Goal: Transaction & Acquisition: Purchase product/service

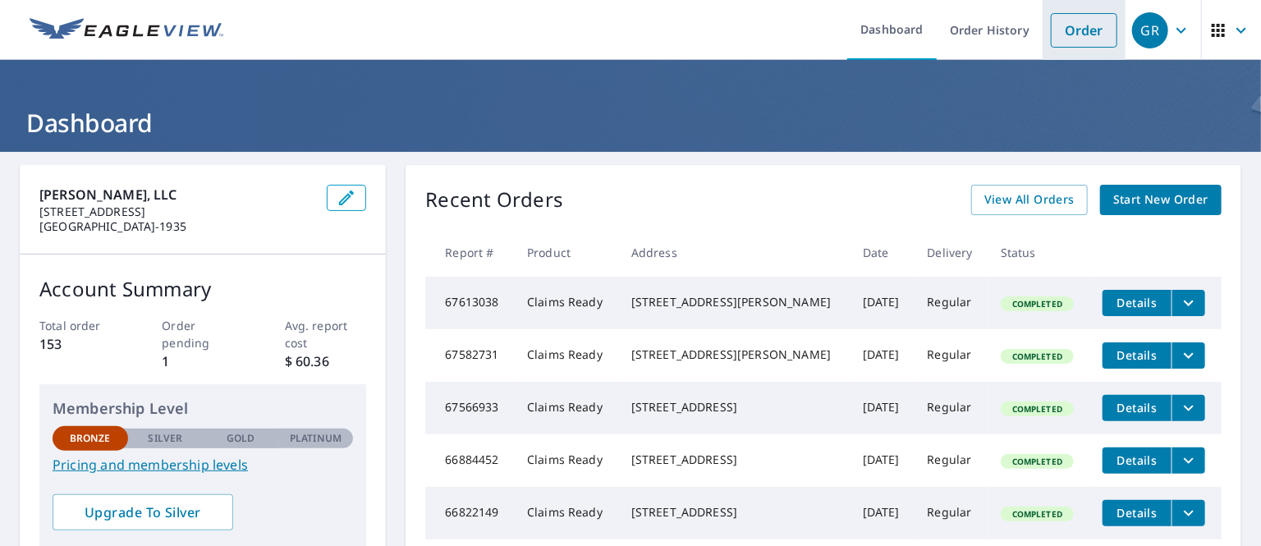
click at [1071, 24] on link "Order" at bounding box center [1083, 30] width 66 height 34
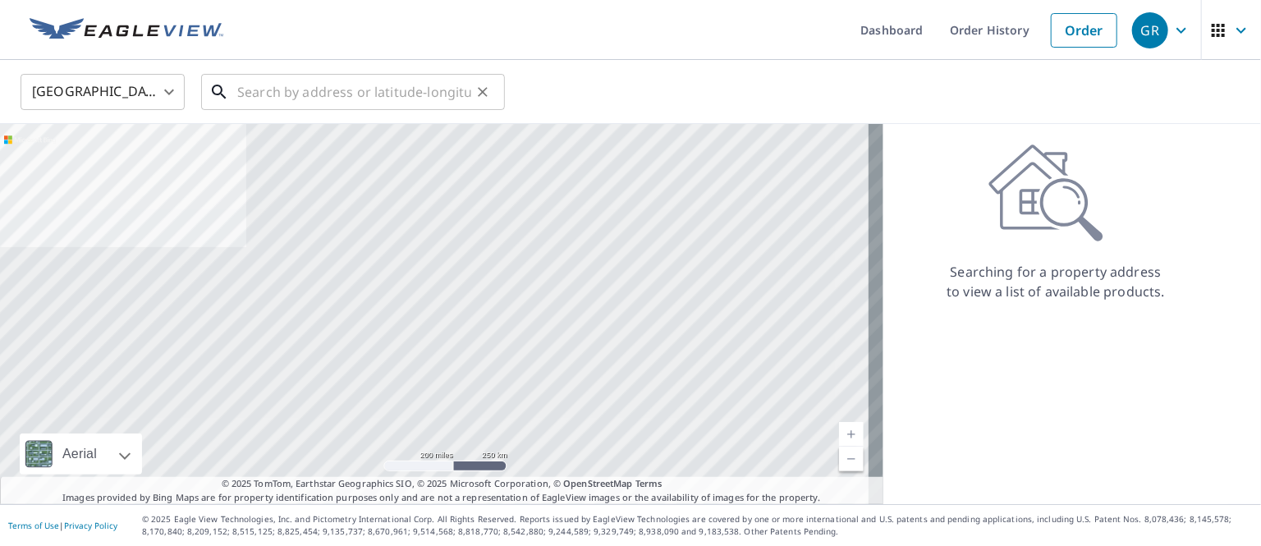
click at [240, 94] on input "text" at bounding box center [354, 92] width 234 height 46
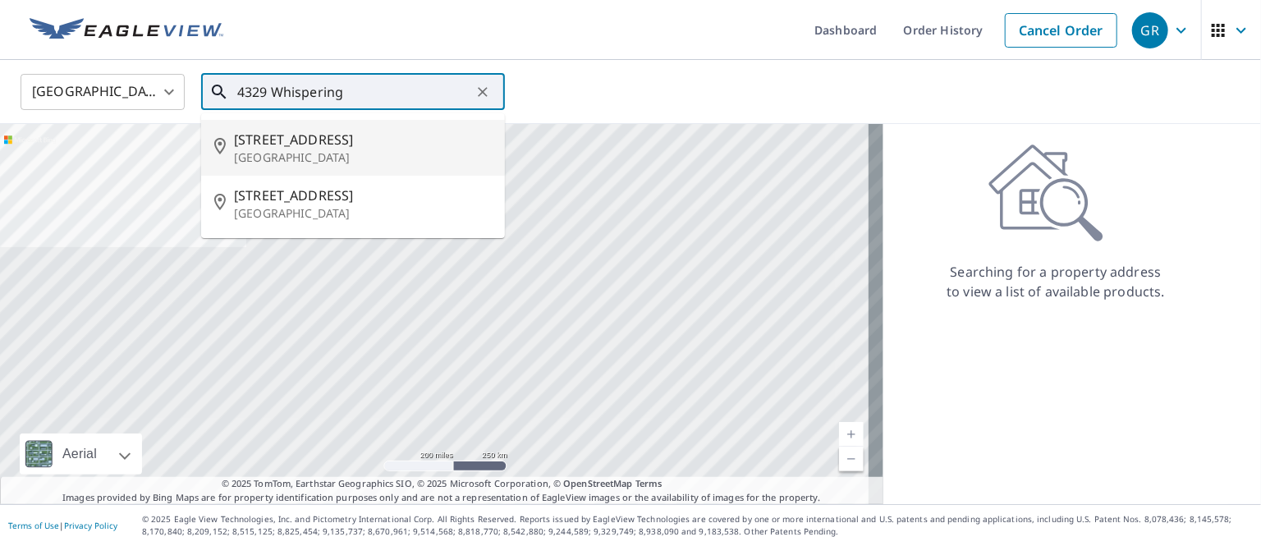
click at [306, 143] on span "[STREET_ADDRESS]" at bounding box center [363, 140] width 258 height 20
type input "[STREET_ADDRESS]"
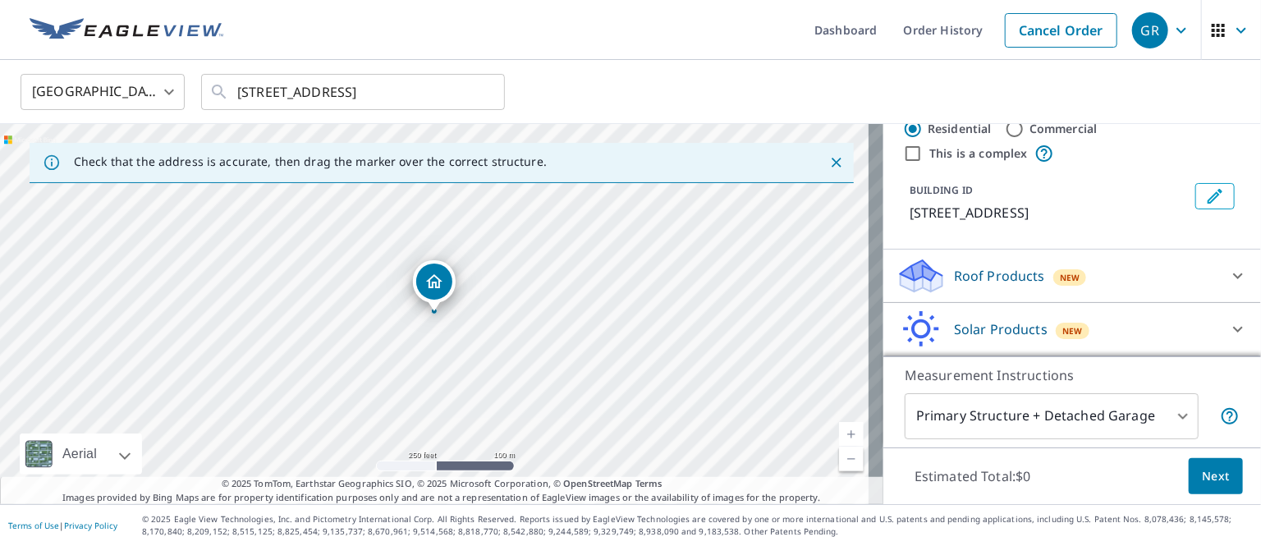
scroll to position [63, 0]
click at [1228, 277] on icon at bounding box center [1238, 276] width 20 height 20
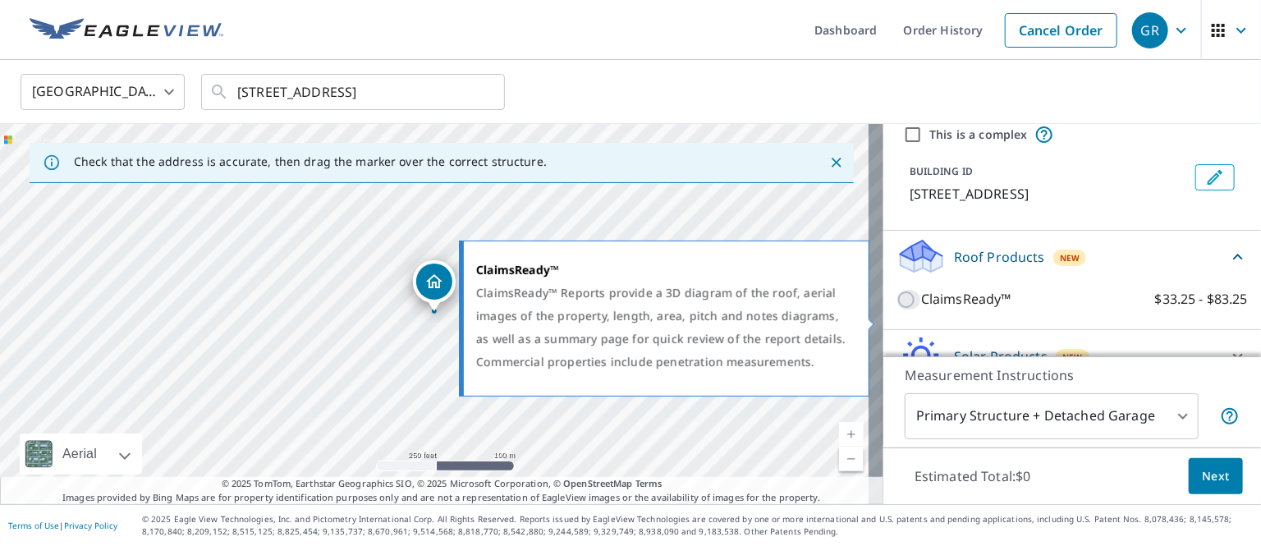
click at [896, 309] on input "ClaimsReady™ $33.25 - $83.25" at bounding box center [908, 300] width 25 height 20
checkbox input "true"
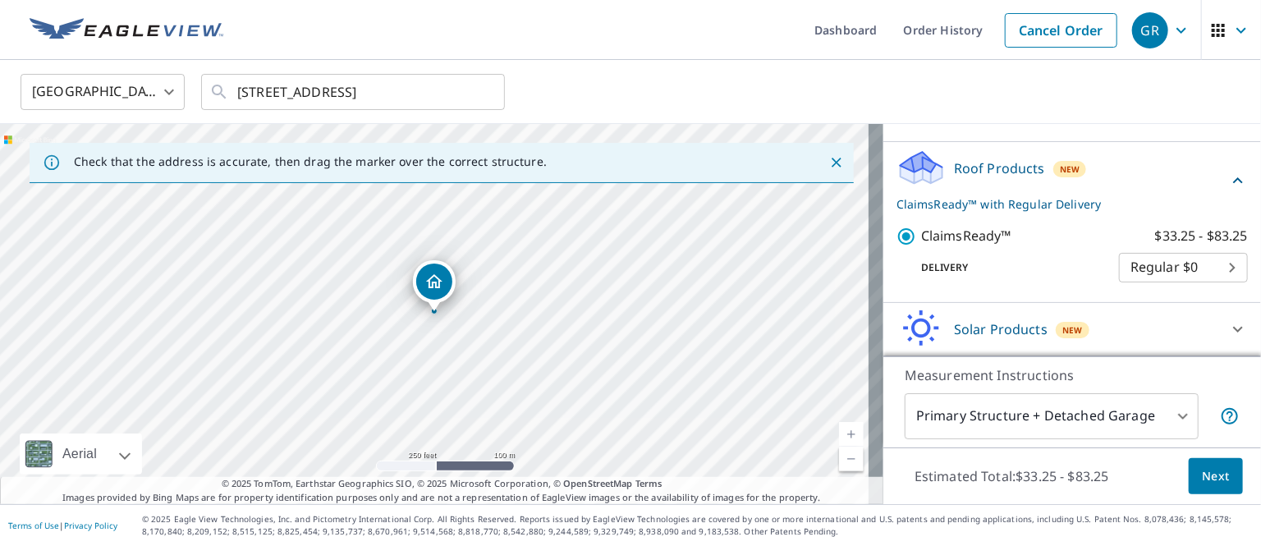
scroll to position [171, 0]
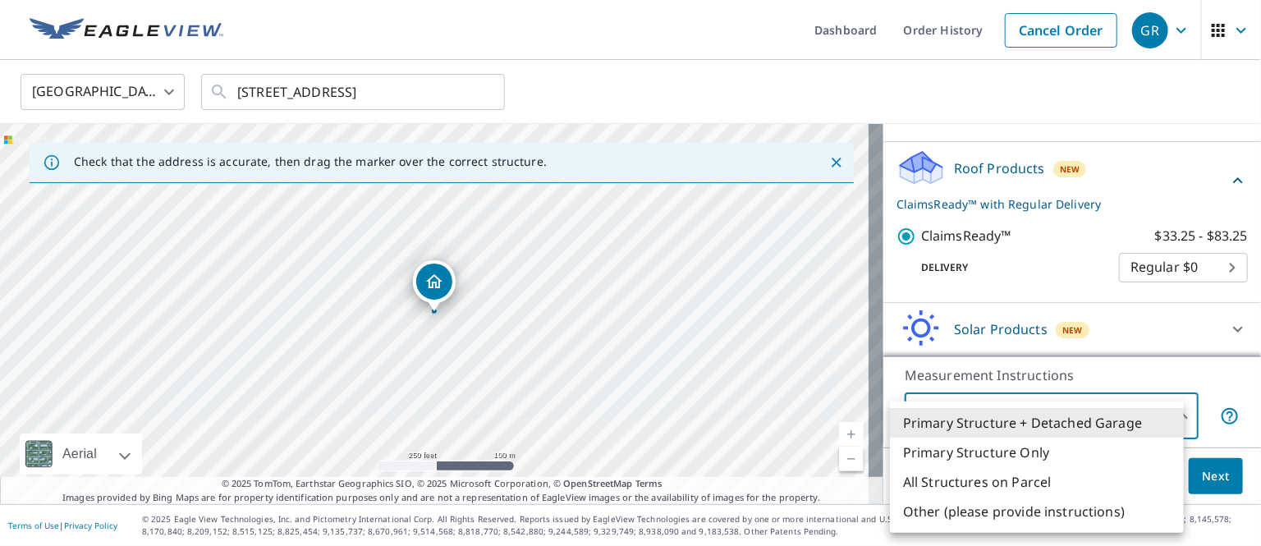
click at [1168, 414] on body "GR GR Dashboard Order History Cancel Order GR [GEOGRAPHIC_DATA] [GEOGRAPHIC_DAT…" at bounding box center [630, 273] width 1261 height 546
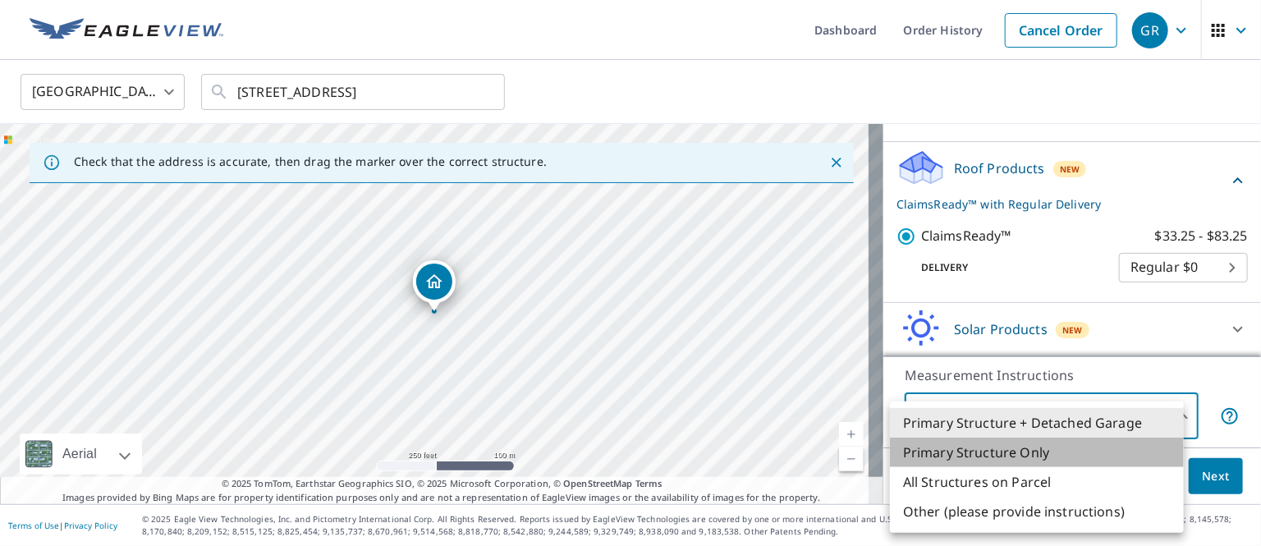
click at [1034, 450] on li "Primary Structure Only" at bounding box center [1037, 452] width 294 height 30
type input "2"
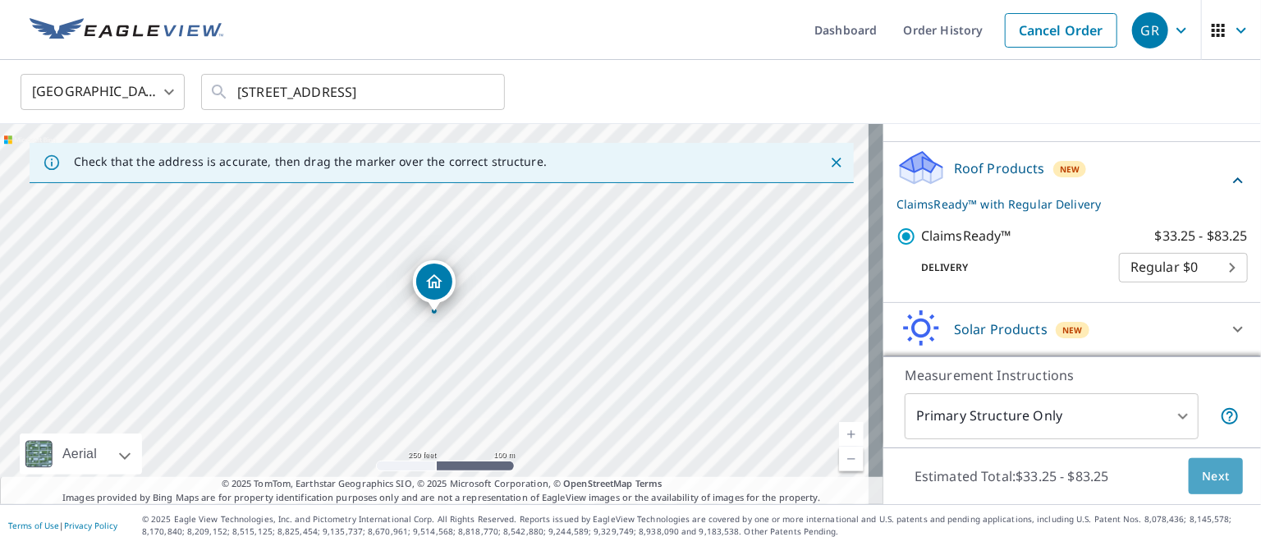
click at [1202, 474] on span "Next" at bounding box center [1215, 476] width 28 height 21
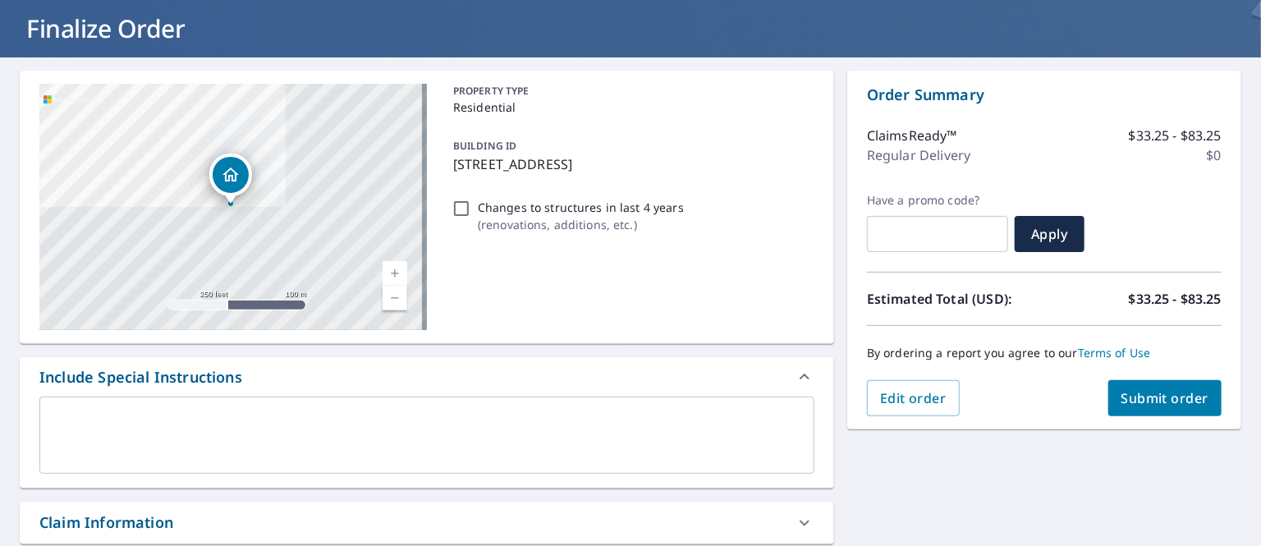
scroll to position [103, 0]
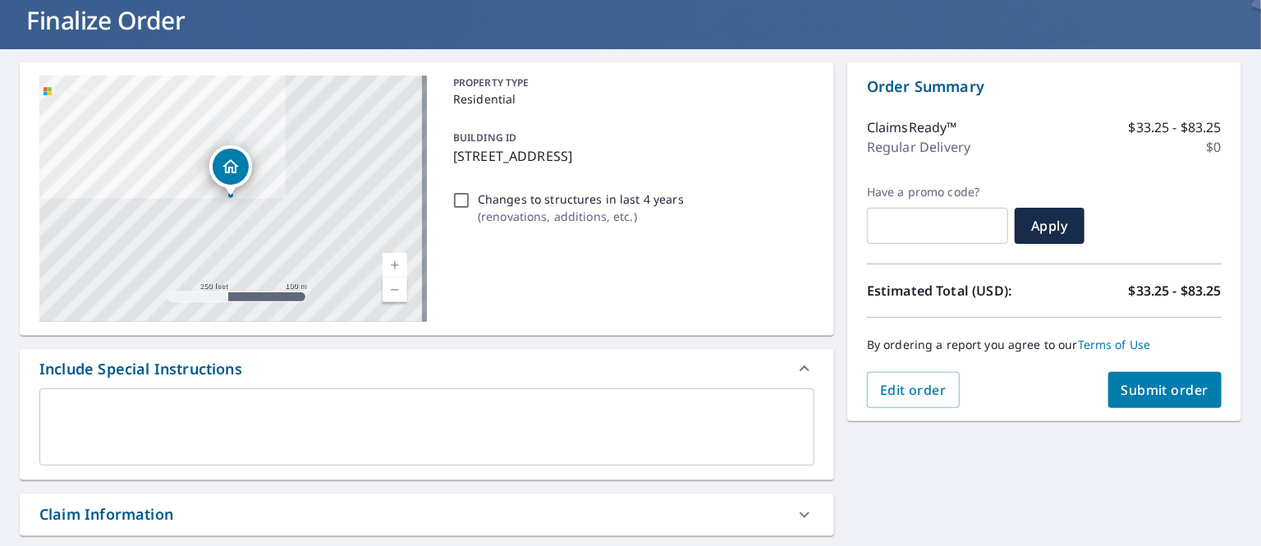
click at [1157, 388] on span "Submit order" at bounding box center [1165, 390] width 88 height 18
